Goal: Transaction & Acquisition: Download file/media

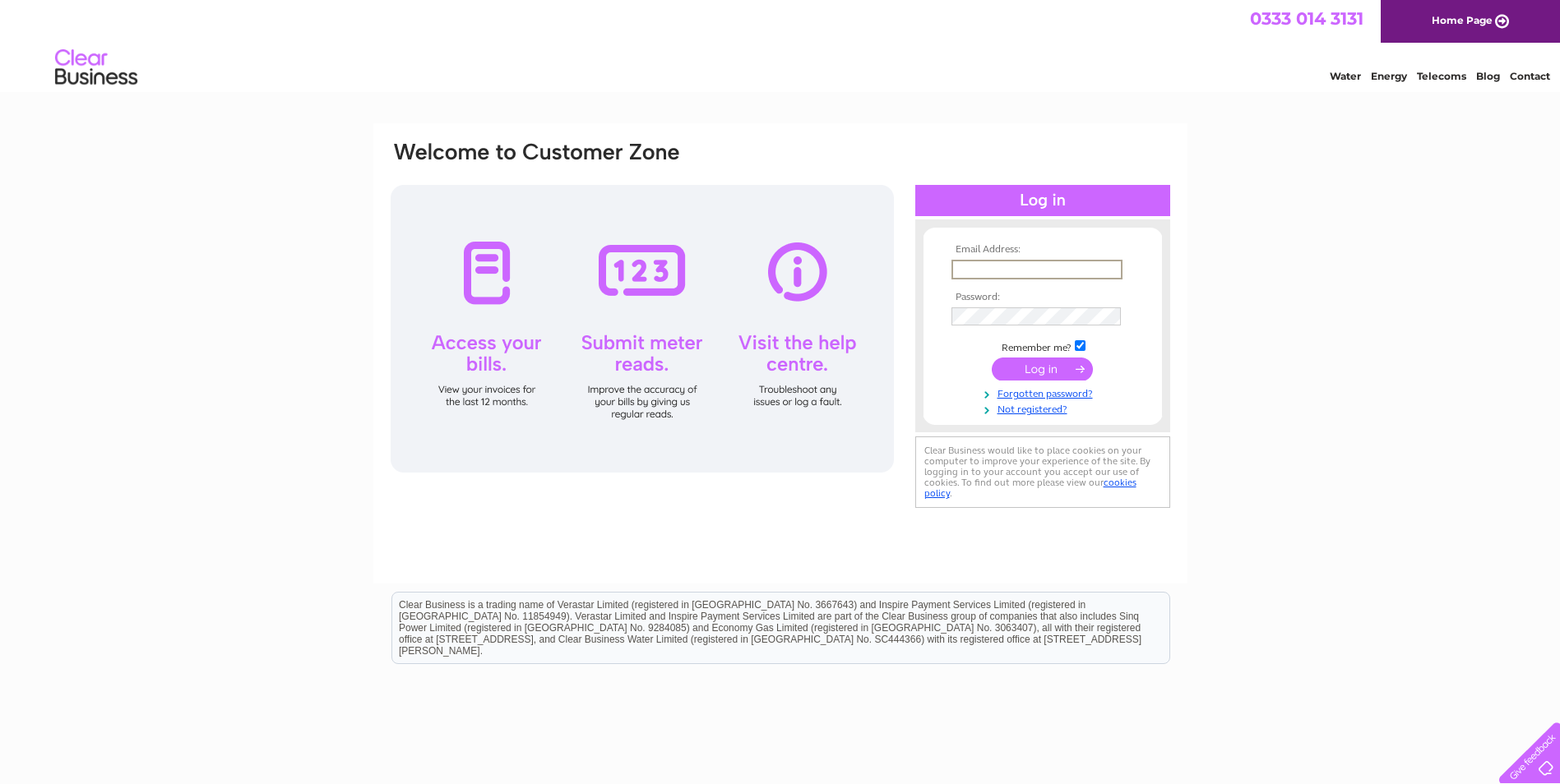
click at [1009, 267] on input "text" at bounding box center [1037, 270] width 171 height 19
type input "UK_invoices@sc.eurofinseu.com"
click at [992, 357] on input "submit" at bounding box center [1042, 369] width 101 height 23
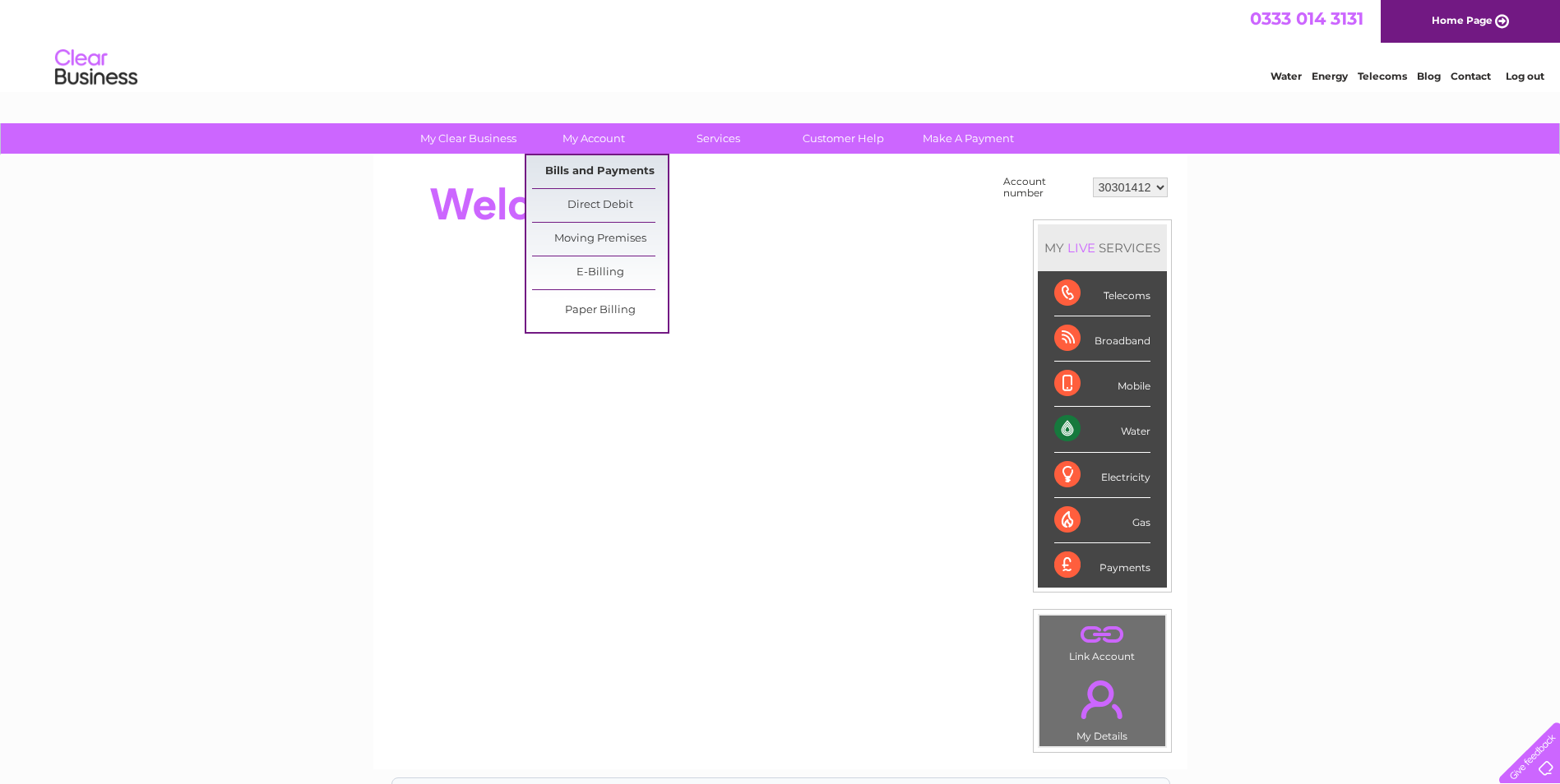
click at [588, 163] on link "Bills and Payments" at bounding box center [600, 171] width 136 height 33
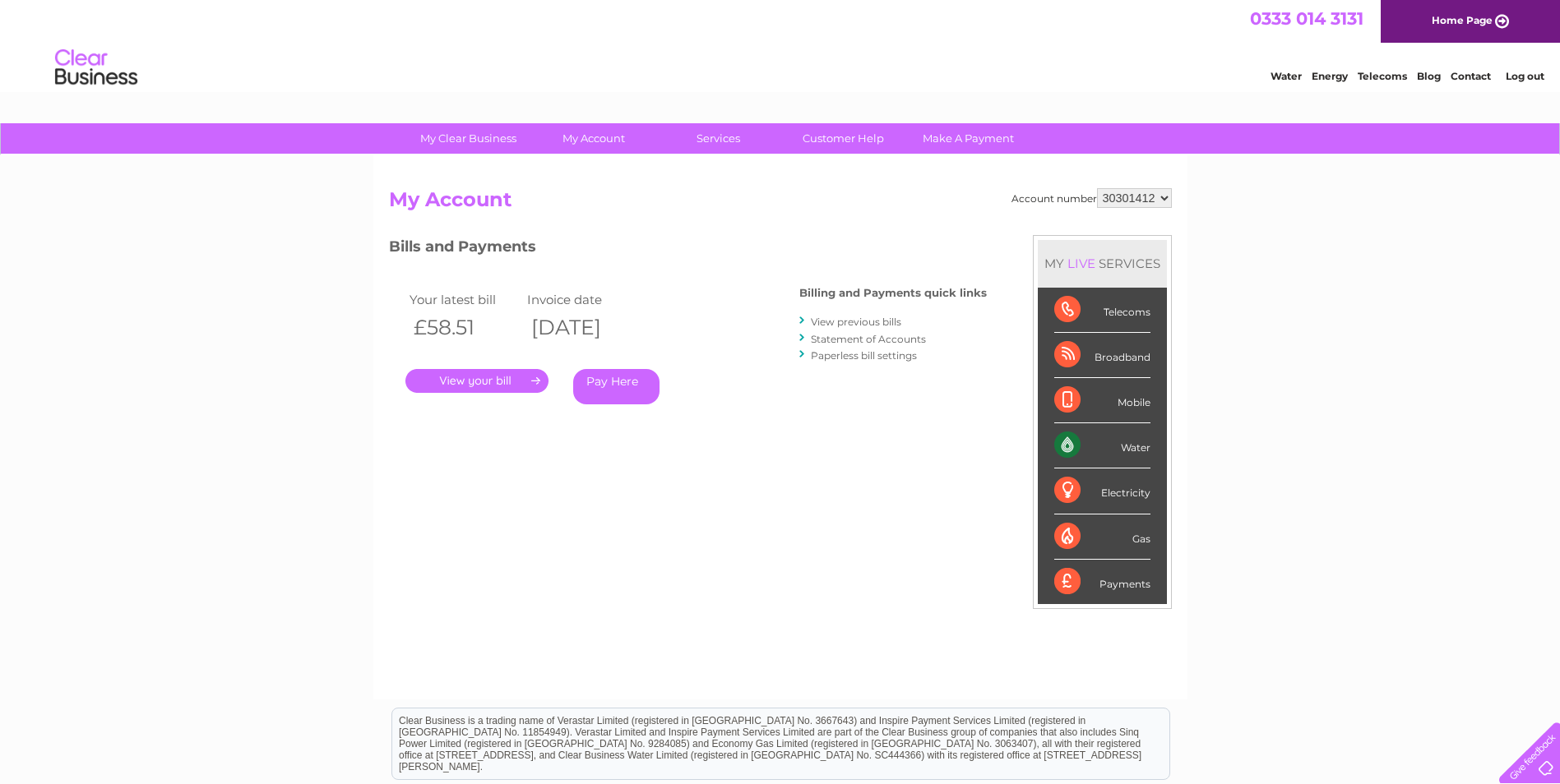
click at [464, 372] on link "." at bounding box center [477, 381] width 143 height 24
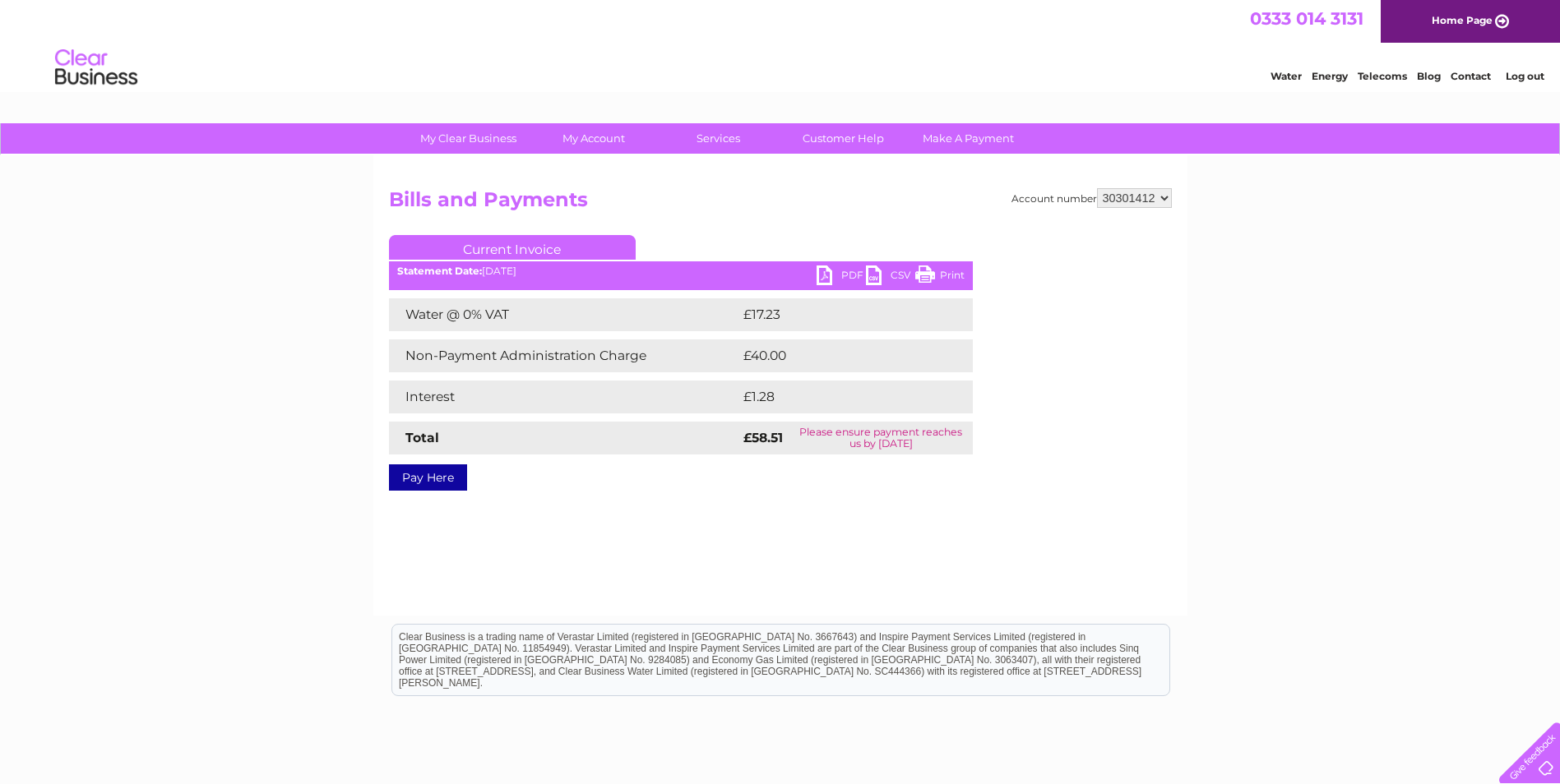
click at [838, 280] on link "PDF" at bounding box center [842, 277] width 49 height 24
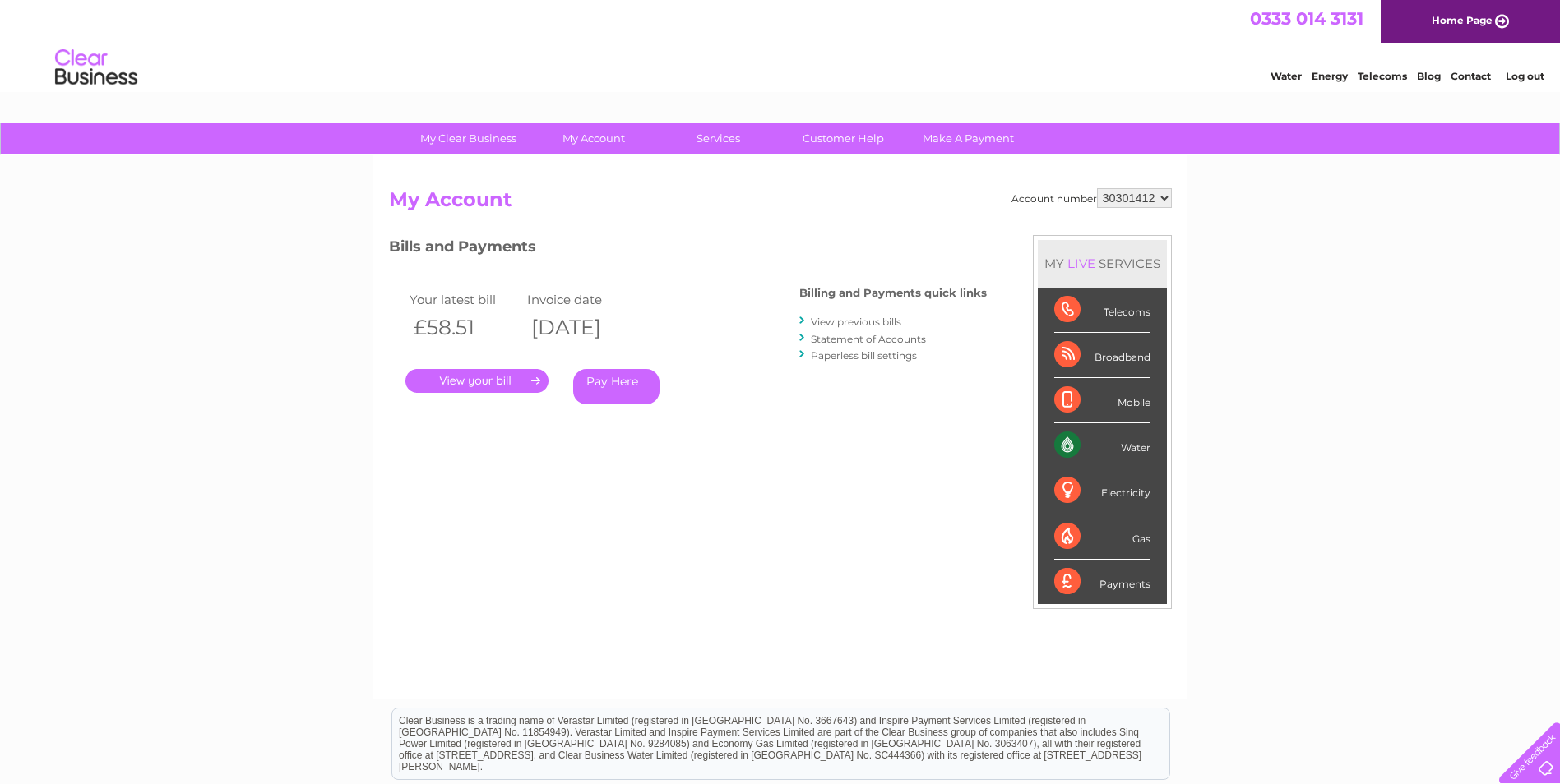
click at [1117, 196] on select "30301412 30307417" at bounding box center [1134, 198] width 75 height 19
select select "30307417"
click at [1097, 188] on select "30301412 30307417" at bounding box center [1134, 198] width 75 height 19
click at [522, 382] on link "." at bounding box center [477, 381] width 143 height 24
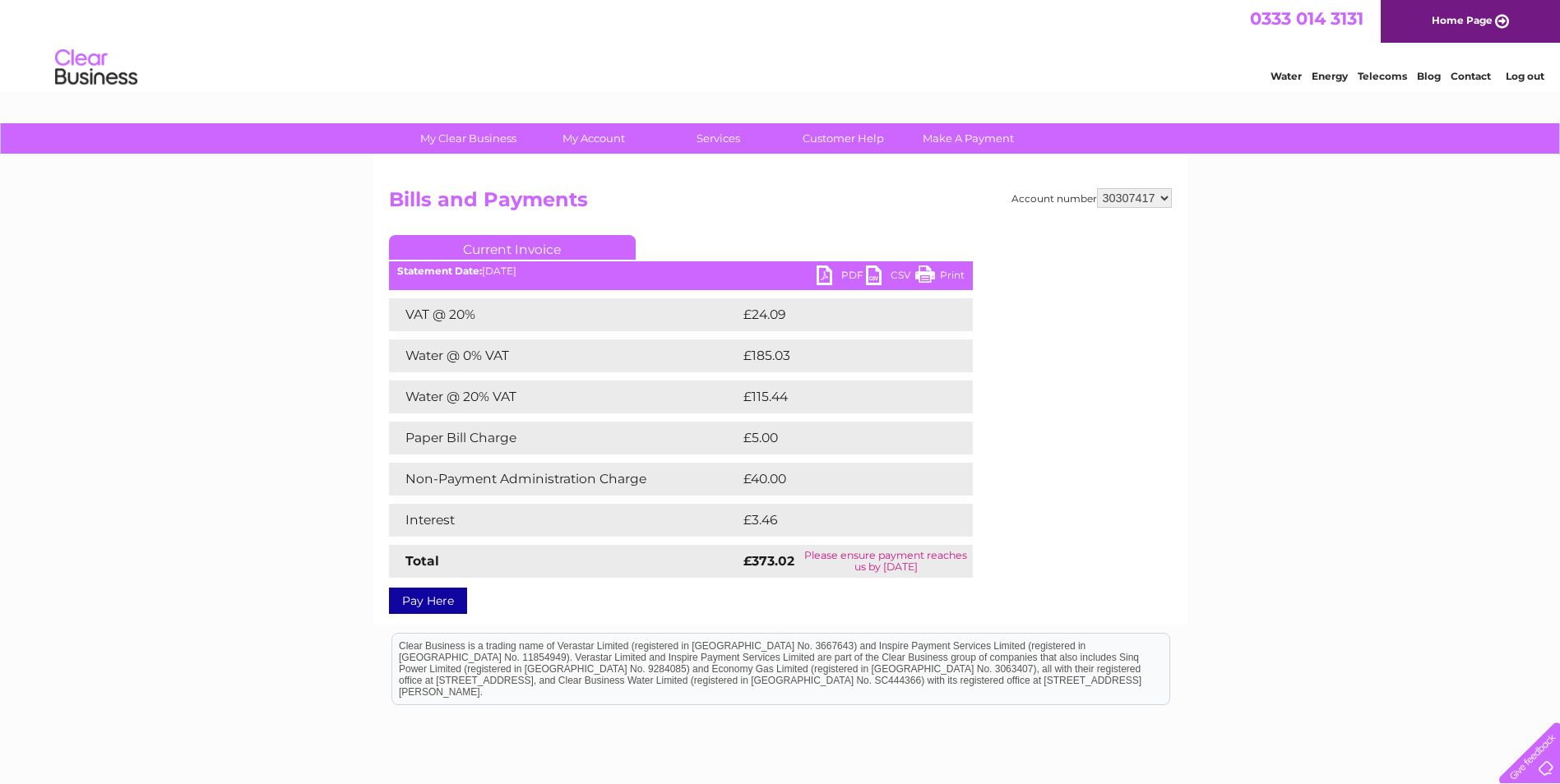
click at [842, 273] on link "PDF" at bounding box center [842, 277] width 49 height 24
